Goal: Check status

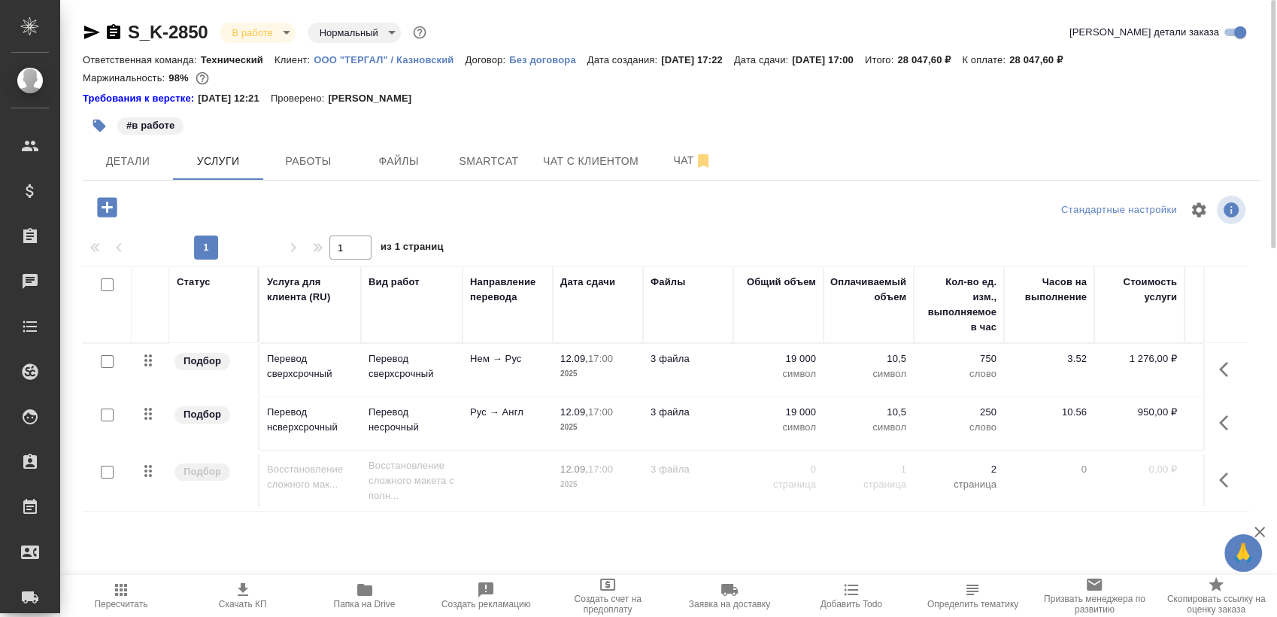
drag, startPoint x: 0, startPoint y: 0, endPoint x: 443, endPoint y: 132, distance: 462.2
click at [426, 123] on div "#в работе" at bounding box center [475, 125] width 785 height 33
click at [465, 143] on button "Smartcat" at bounding box center [489, 161] width 90 height 38
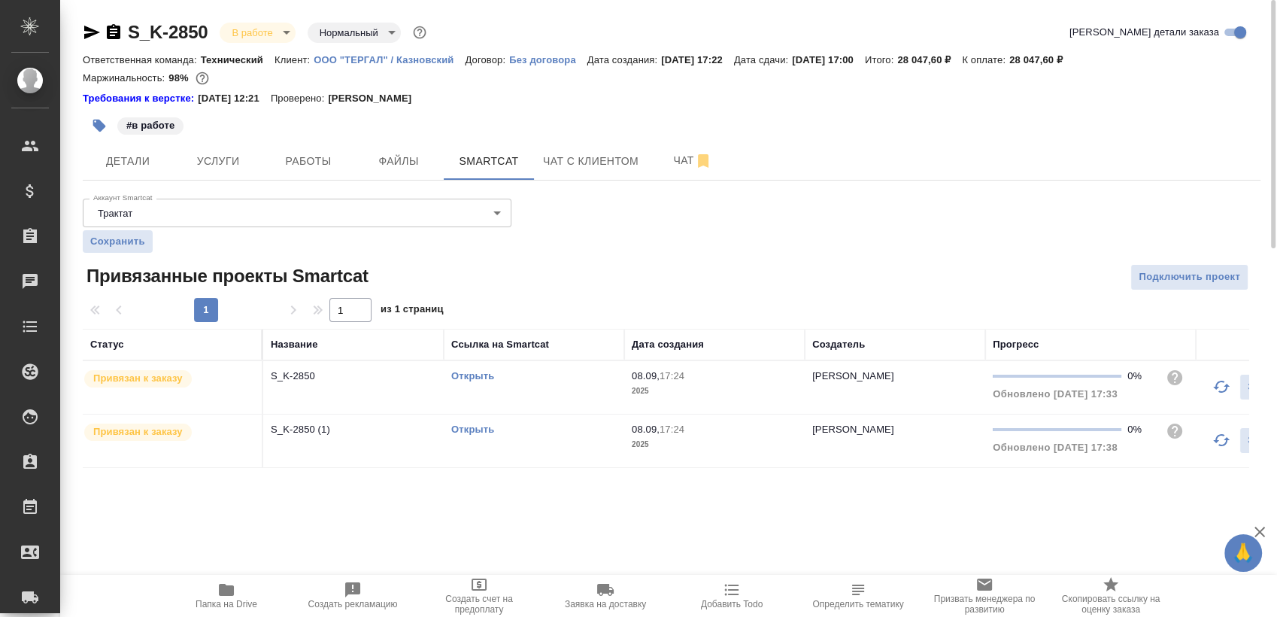
click at [472, 374] on link "Открыть" at bounding box center [472, 375] width 43 height 11
click at [342, 159] on span "Работы" at bounding box center [308, 161] width 72 height 19
